Goal: Find specific page/section: Find specific page/section

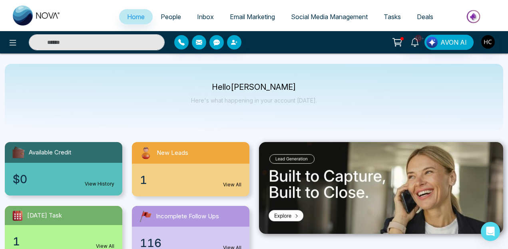
select select "*"
click at [169, 20] on link "People" at bounding box center [171, 16] width 36 height 15
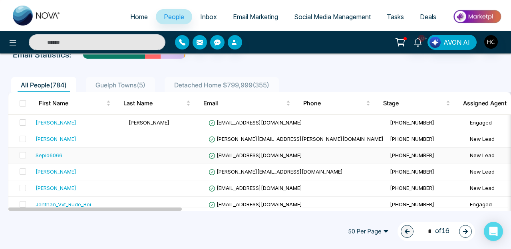
scroll to position [84, 0]
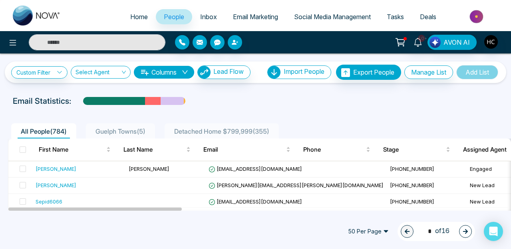
scroll to position [84, 0]
